Goal: Task Accomplishment & Management: Use online tool/utility

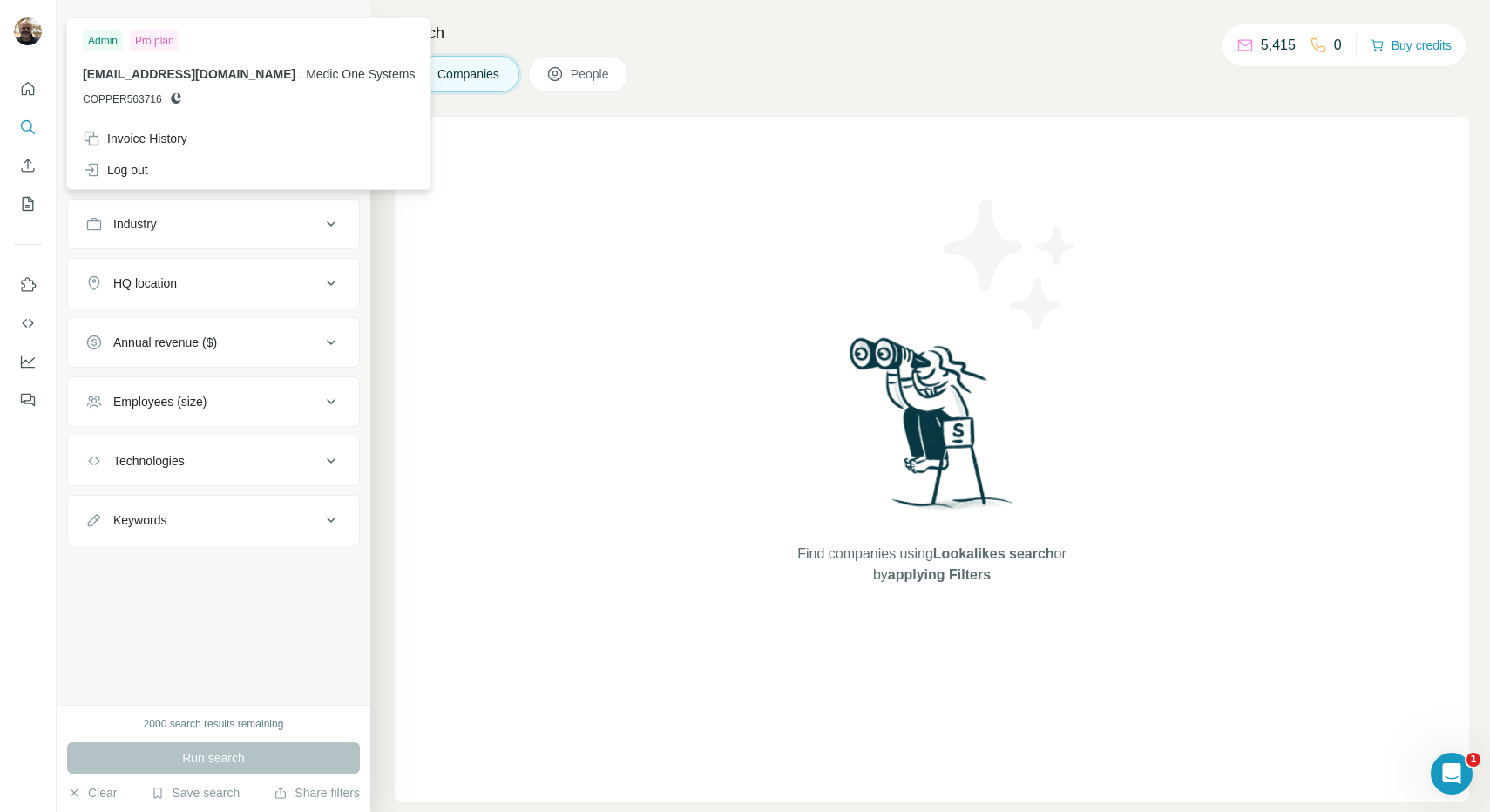
click at [26, 33] on img at bounding box center [27, 31] width 28 height 28
click at [26, 94] on icon "Quick start" at bounding box center [28, 88] width 13 height 13
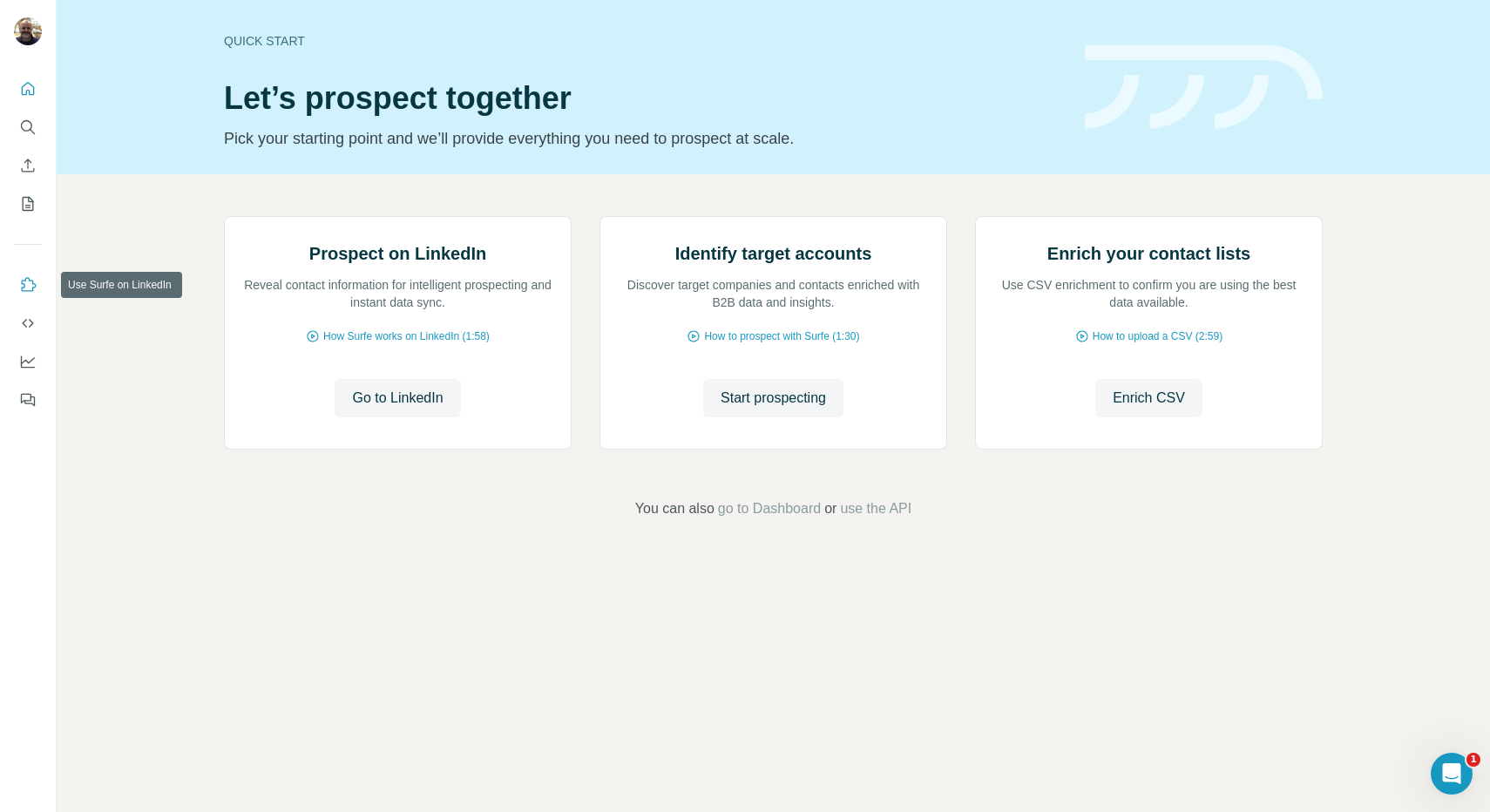
click at [34, 281] on icon "Use Surfe on LinkedIn" at bounding box center [27, 285] width 17 height 17
click at [1452, 765] on icon "Open Intercom Messenger" at bounding box center [1449, 771] width 29 height 29
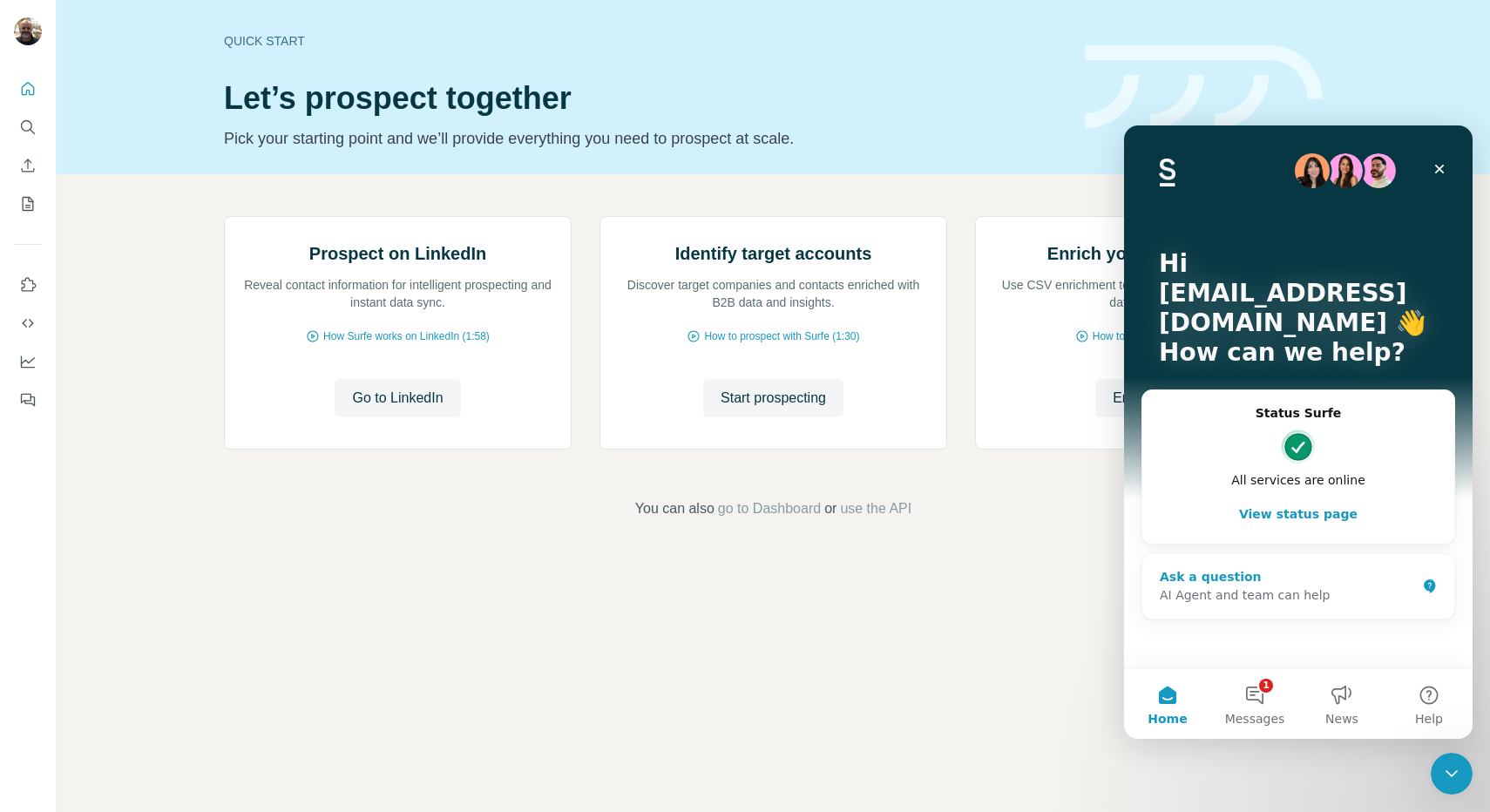
click at [1195, 595] on div "AI Agent and team can help" at bounding box center [1287, 595] width 256 height 18
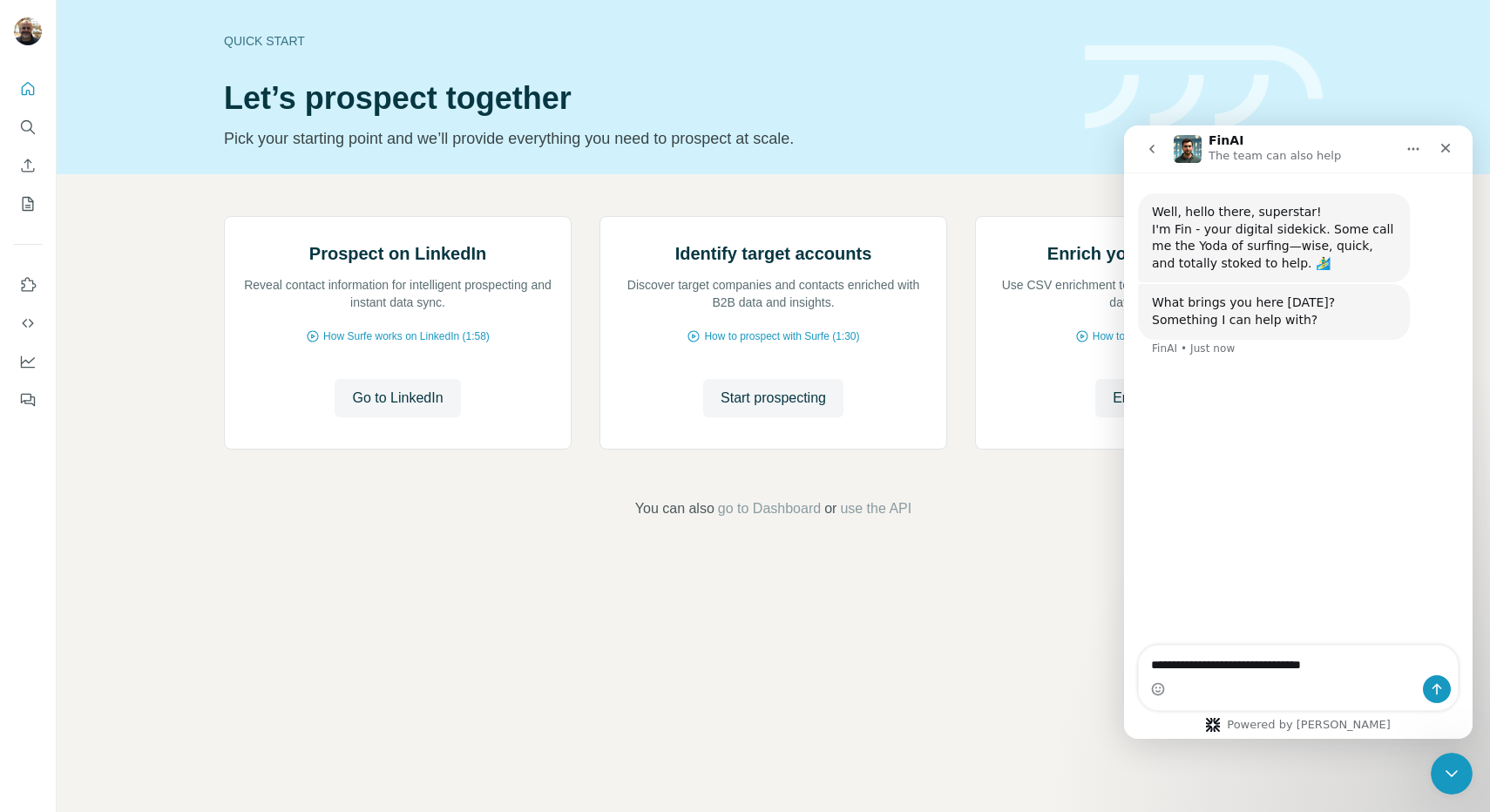
type textarea "**********"
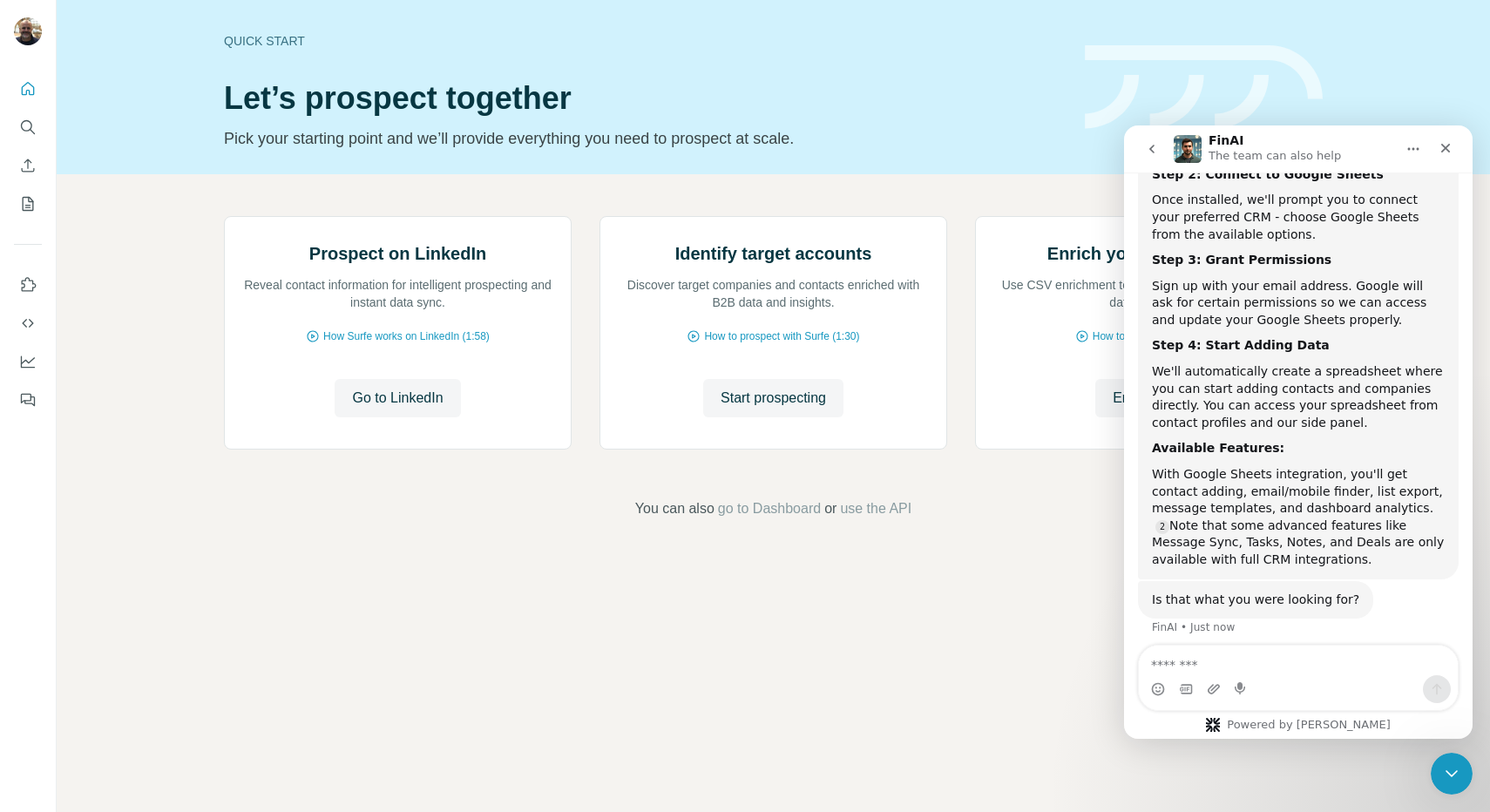
scroll to position [388, 0]
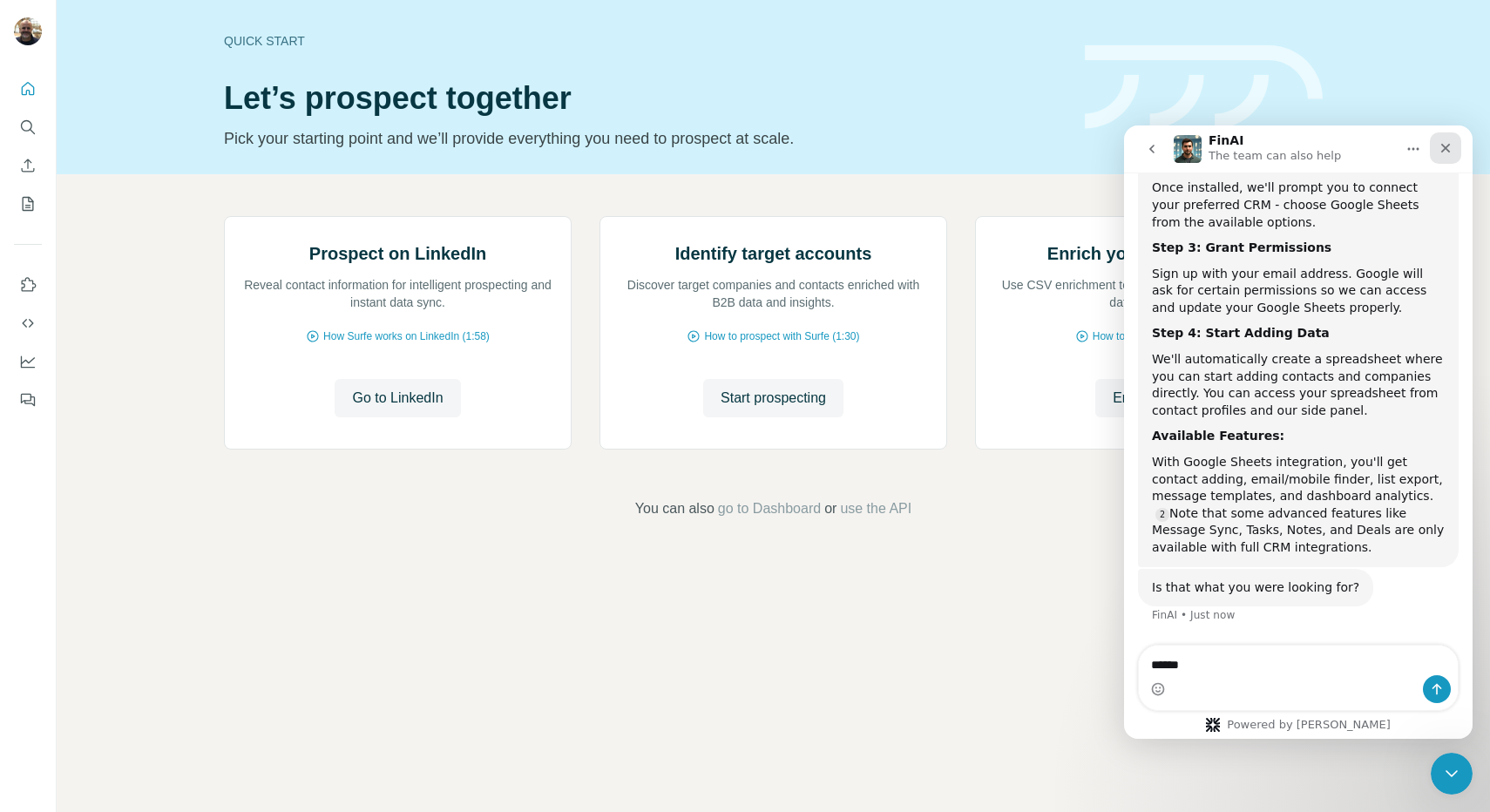
type textarea "*****"
click at [1450, 145] on icon "Close" at bounding box center [1445, 148] width 14 height 14
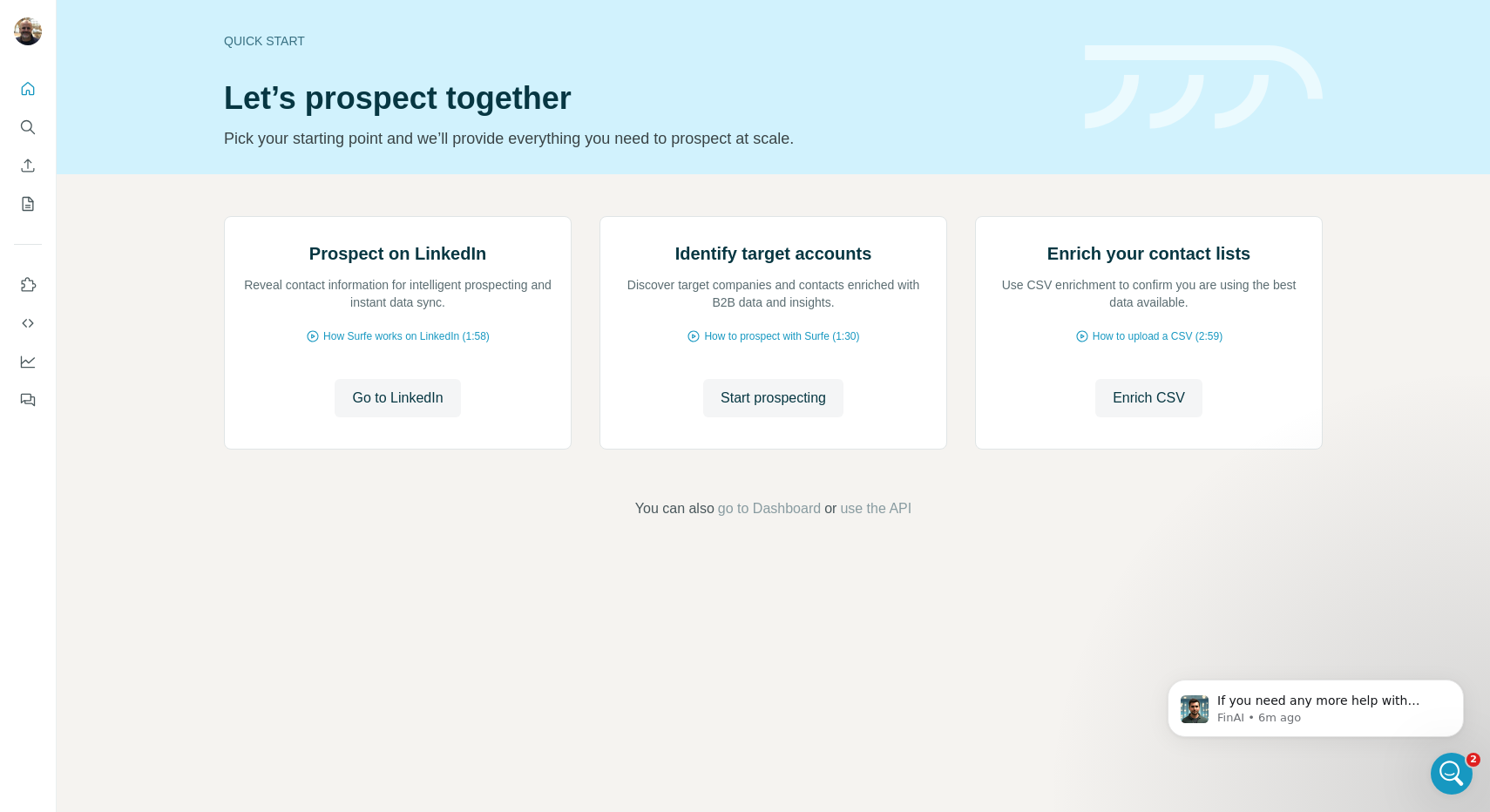
scroll to position [496, 0]
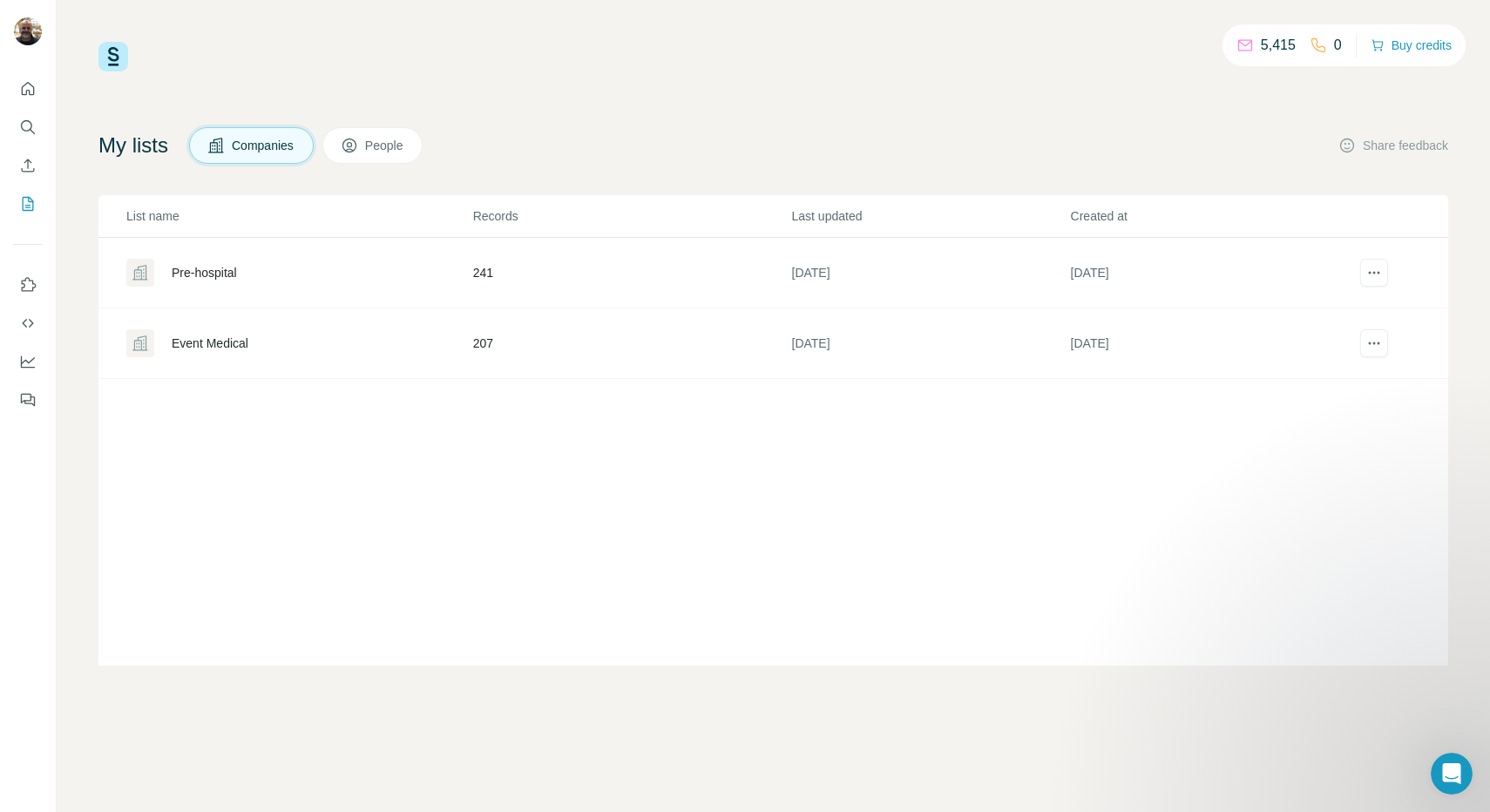
click at [859, 119] on div "5,415 0 Buy credits My lists Companies People Share feedback List name Records …" at bounding box center [773, 353] width 1350 height 624
